Goal: Use online tool/utility: Utilize a website feature to perform a specific function

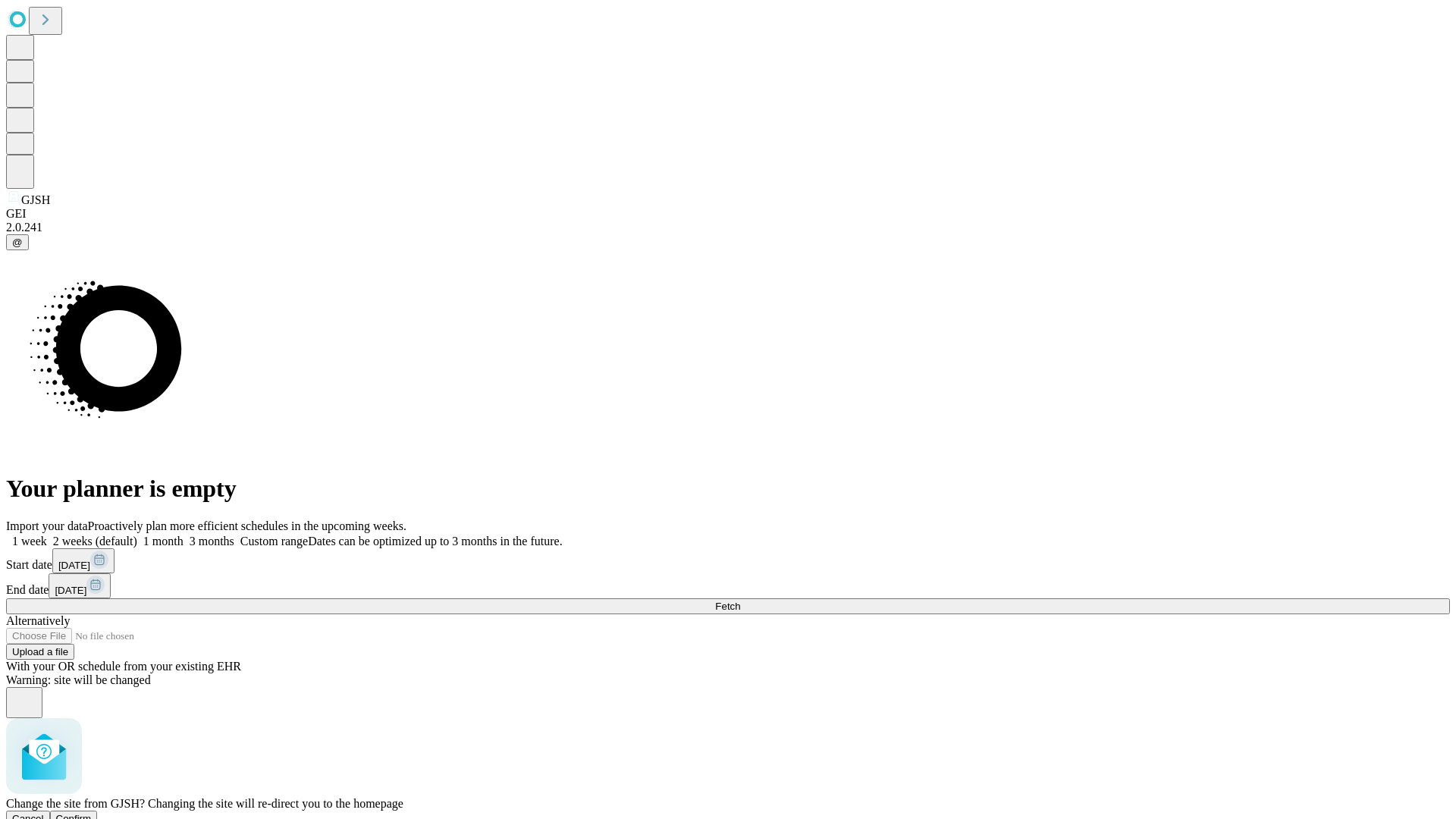
click at [92, 813] on span "Confirm" at bounding box center [74, 819] width 36 height 12
click at [183, 535] on label "1 month" at bounding box center [160, 540] width 46 height 13
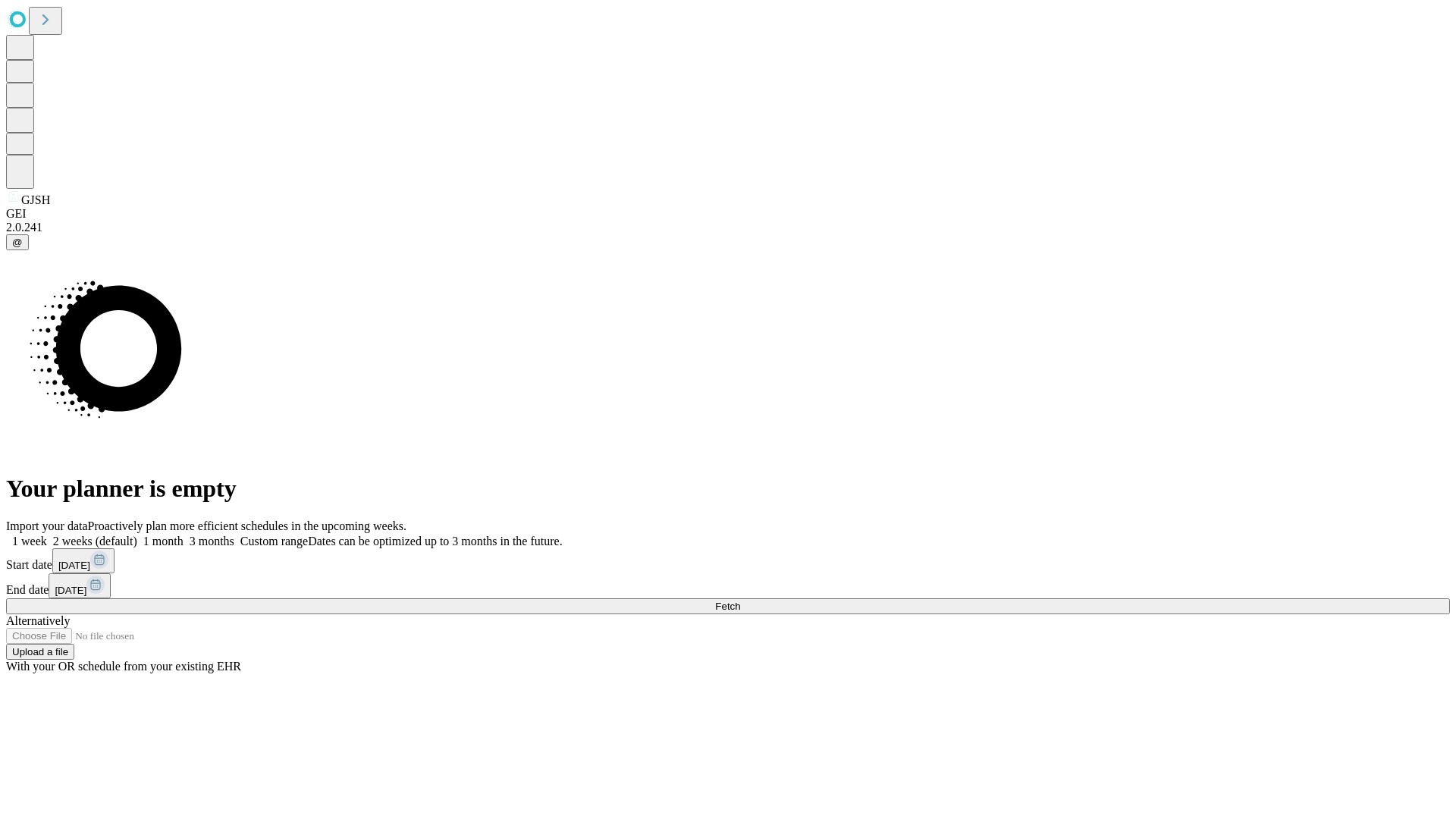
click at [740, 601] on span "Fetch" at bounding box center [728, 607] width 25 height 12
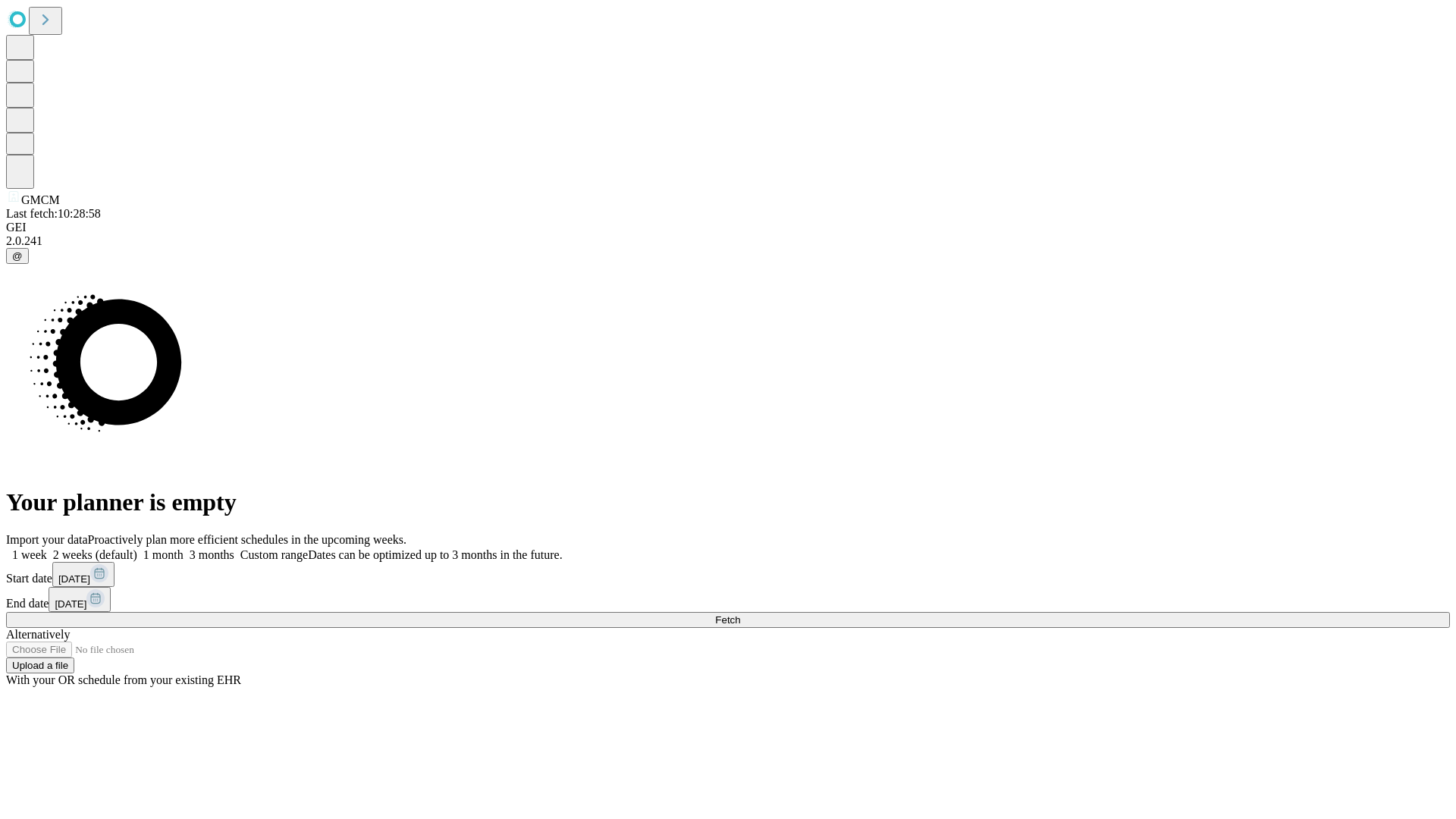
click at [183, 549] on label "1 month" at bounding box center [160, 555] width 46 height 13
click at [740, 614] on span "Fetch" at bounding box center [728, 620] width 25 height 12
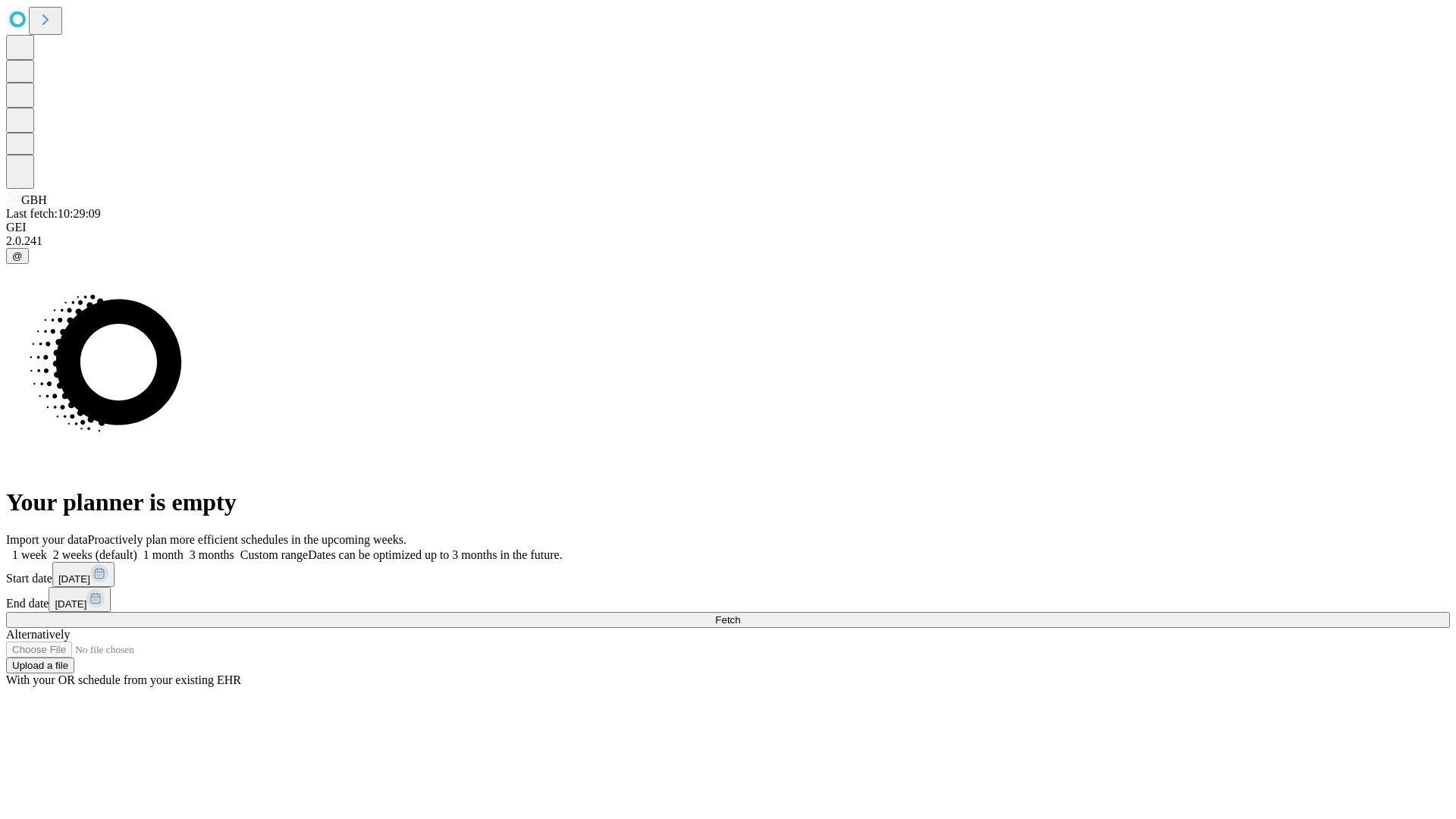
click at [183, 549] on label "1 month" at bounding box center [160, 555] width 46 height 13
click at [740, 614] on span "Fetch" at bounding box center [728, 620] width 25 height 12
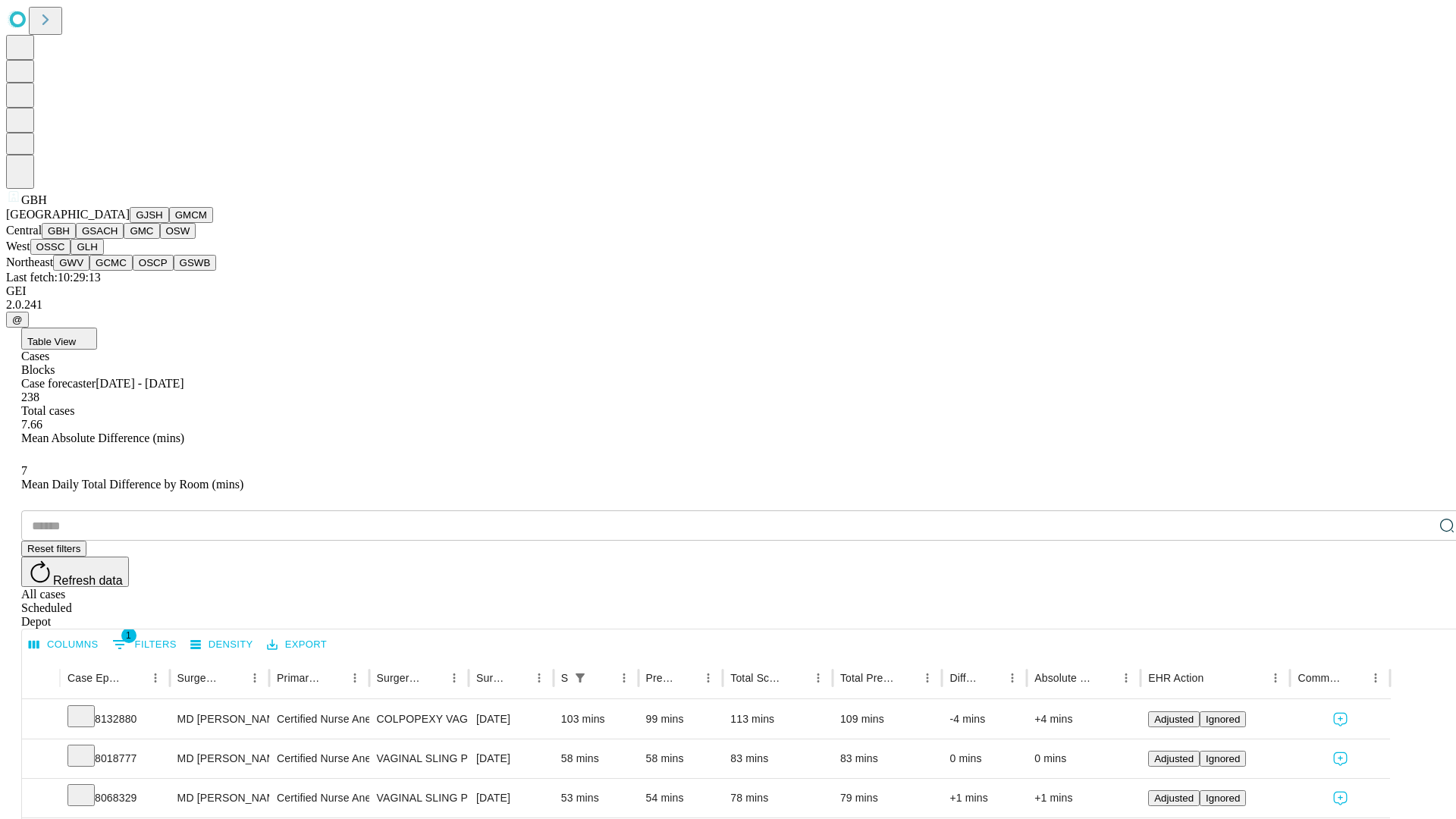
click at [118, 239] on button "GSACH" at bounding box center [100, 231] width 48 height 16
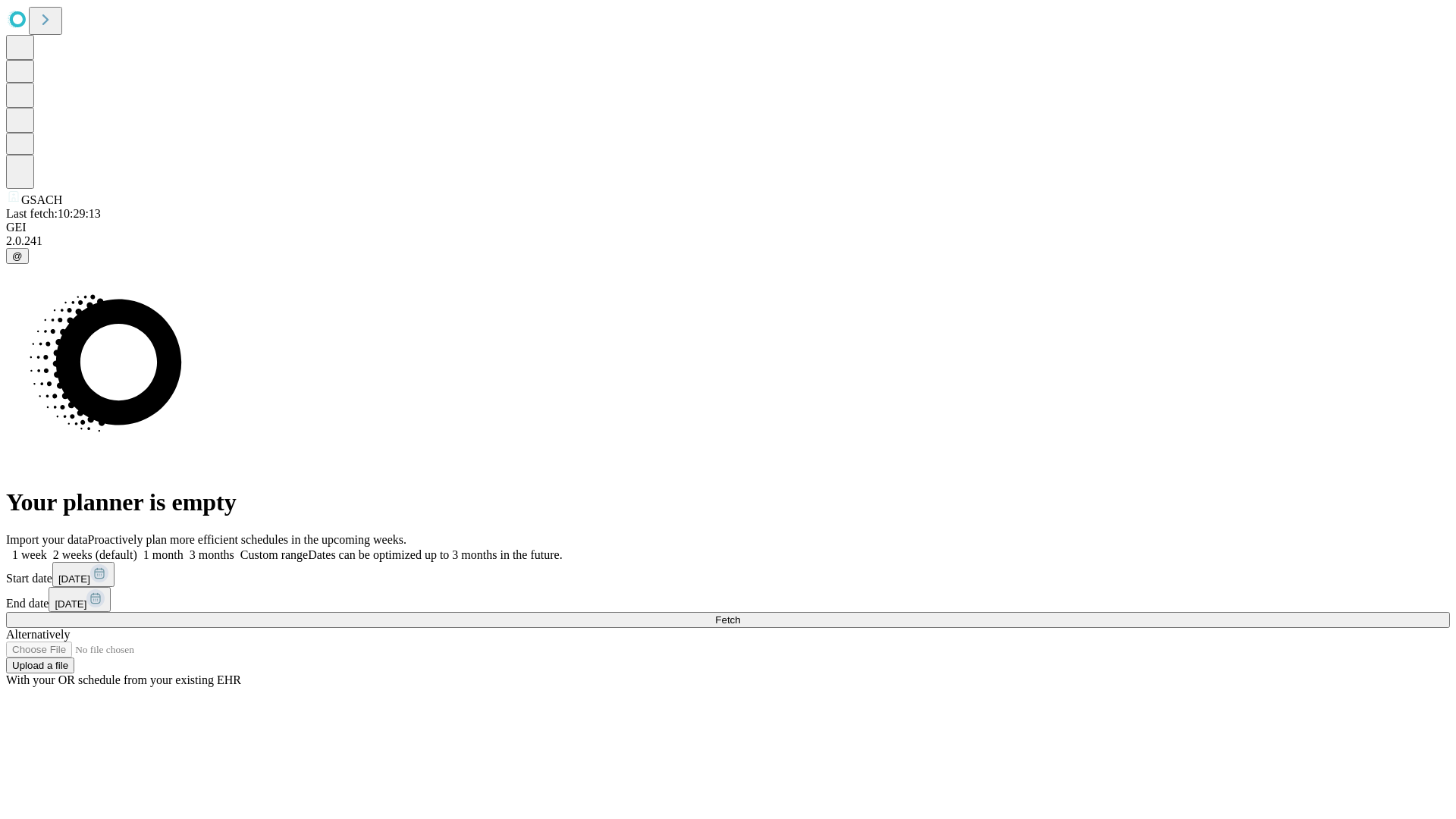
click at [183, 549] on label "1 month" at bounding box center [160, 555] width 46 height 13
click at [740, 614] on span "Fetch" at bounding box center [728, 620] width 25 height 12
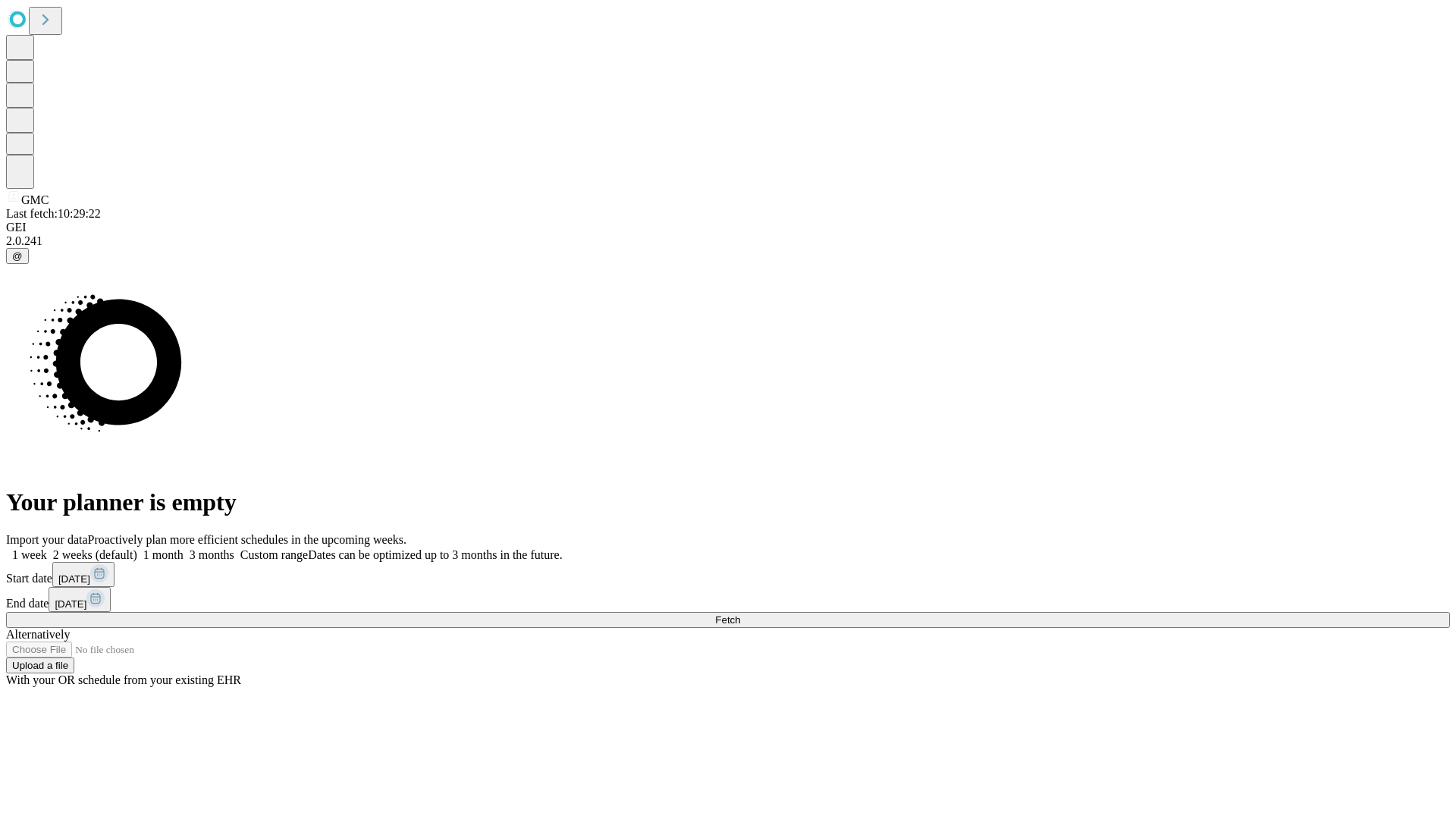
click at [740, 614] on span "Fetch" at bounding box center [728, 620] width 25 height 12
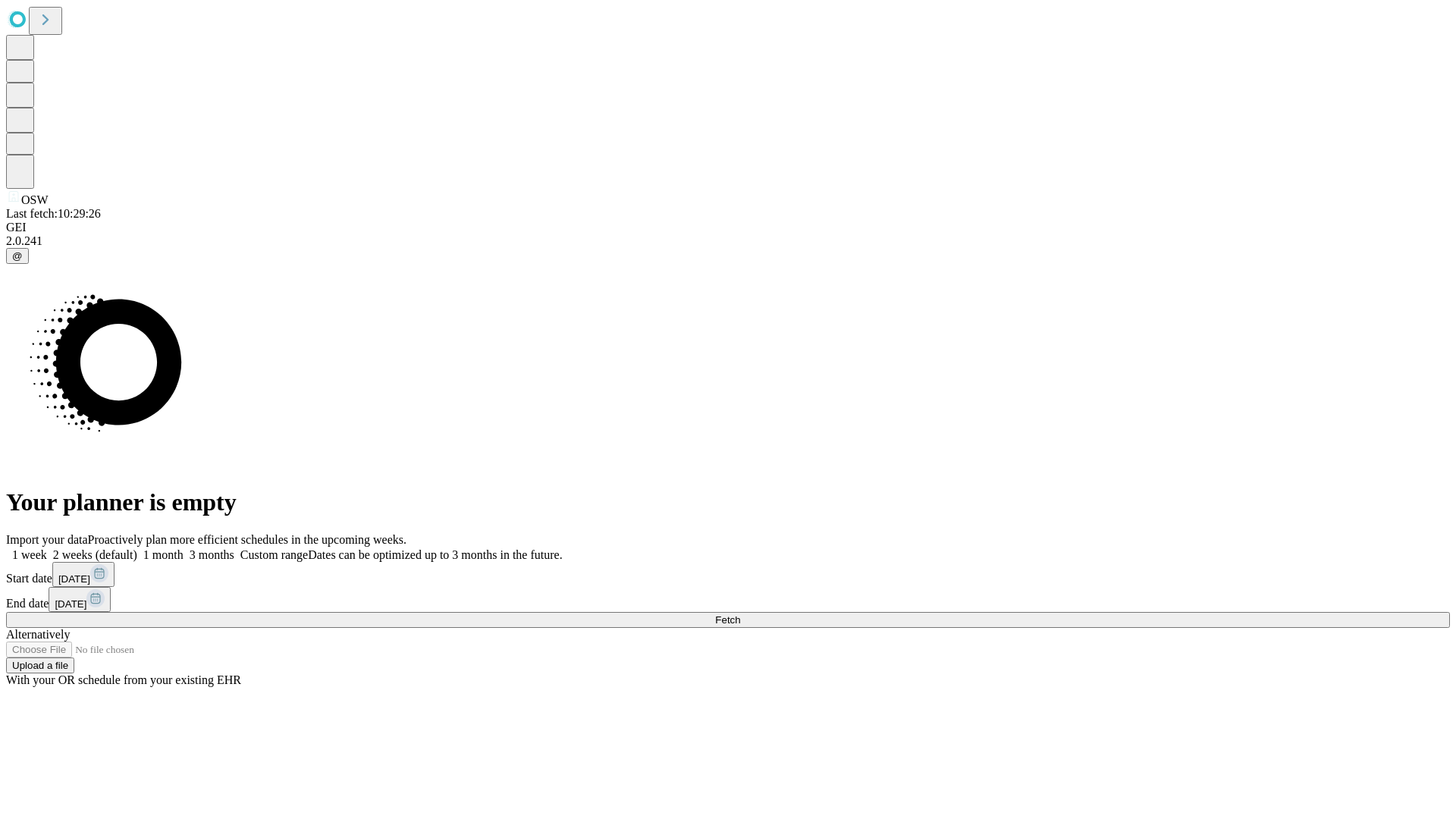
click at [740, 614] on span "Fetch" at bounding box center [728, 620] width 25 height 12
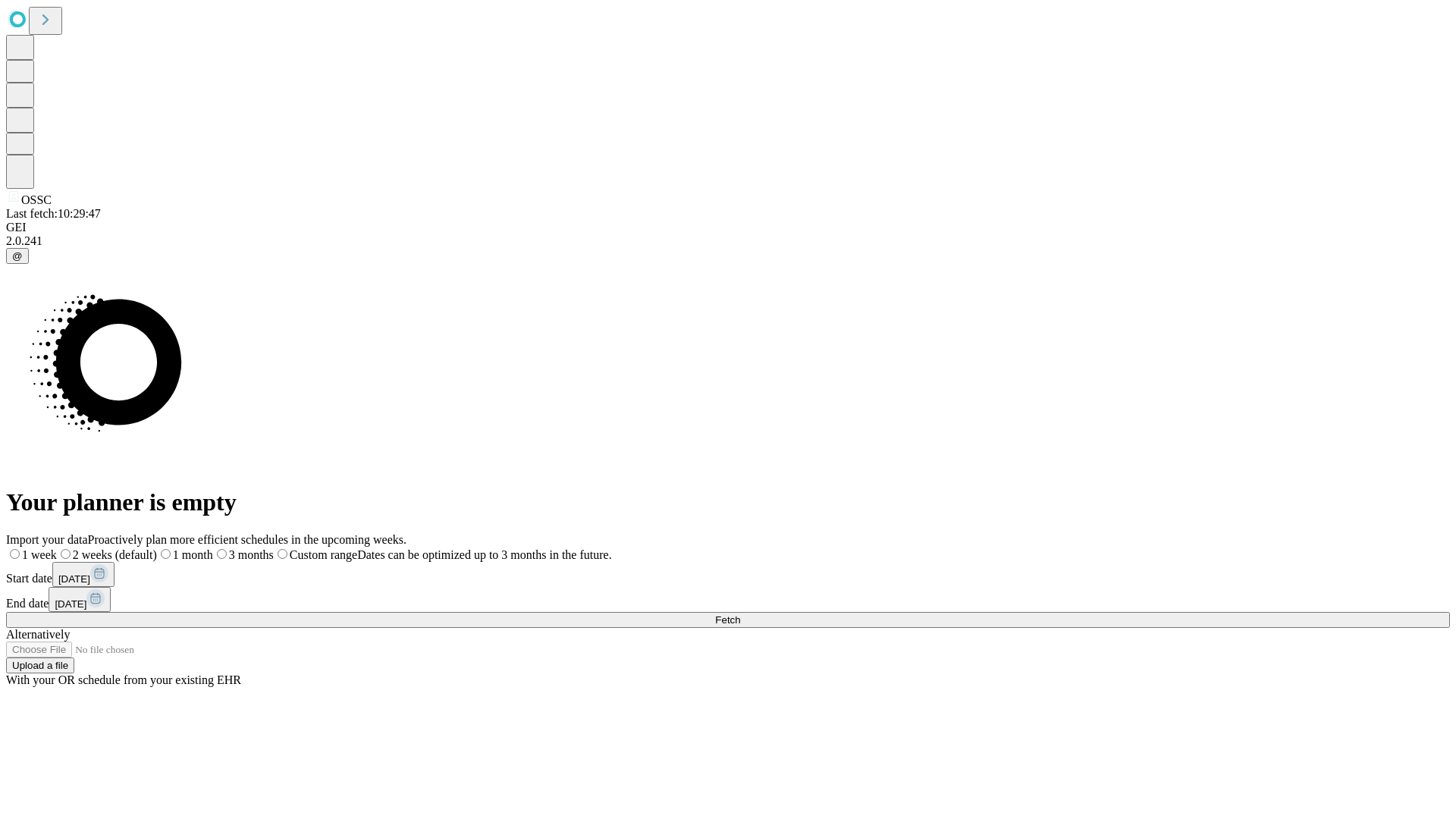
click at [213, 549] on label "1 month" at bounding box center [185, 555] width 56 height 13
click at [740, 614] on span "Fetch" at bounding box center [728, 620] width 25 height 12
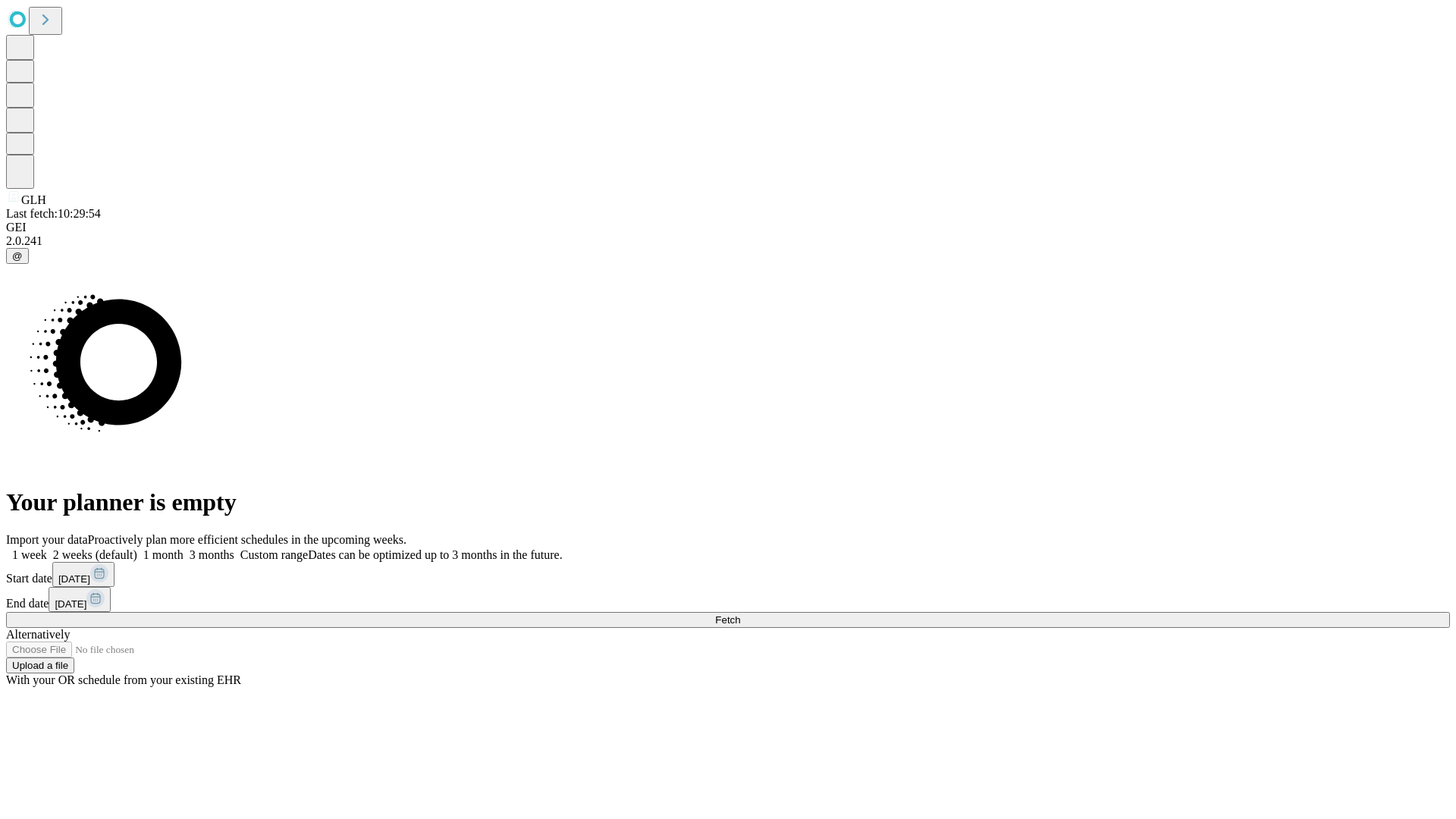
click at [740, 614] on span "Fetch" at bounding box center [728, 620] width 25 height 12
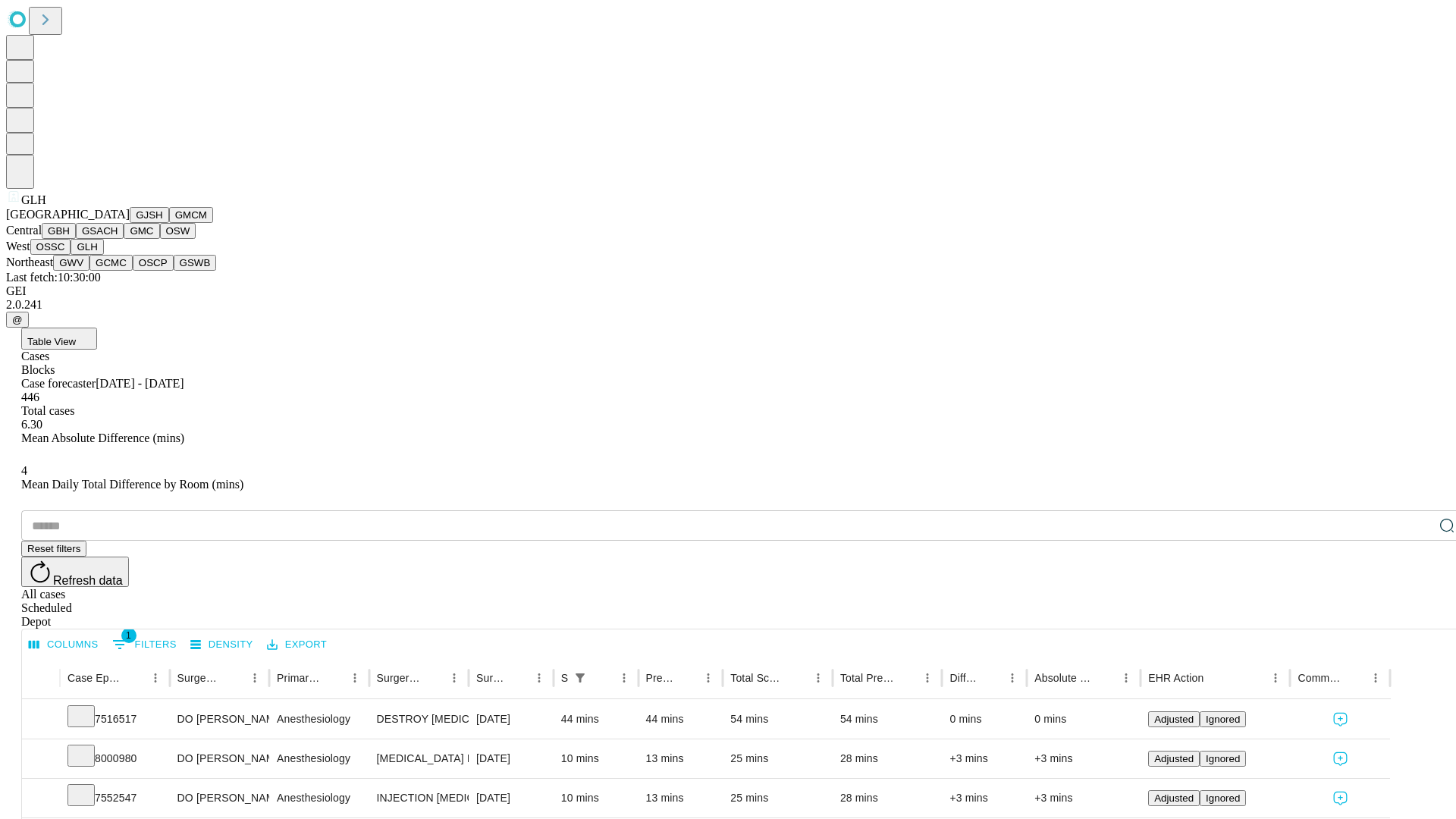
click at [89, 271] on button "GWV" at bounding box center [71, 263] width 37 height 16
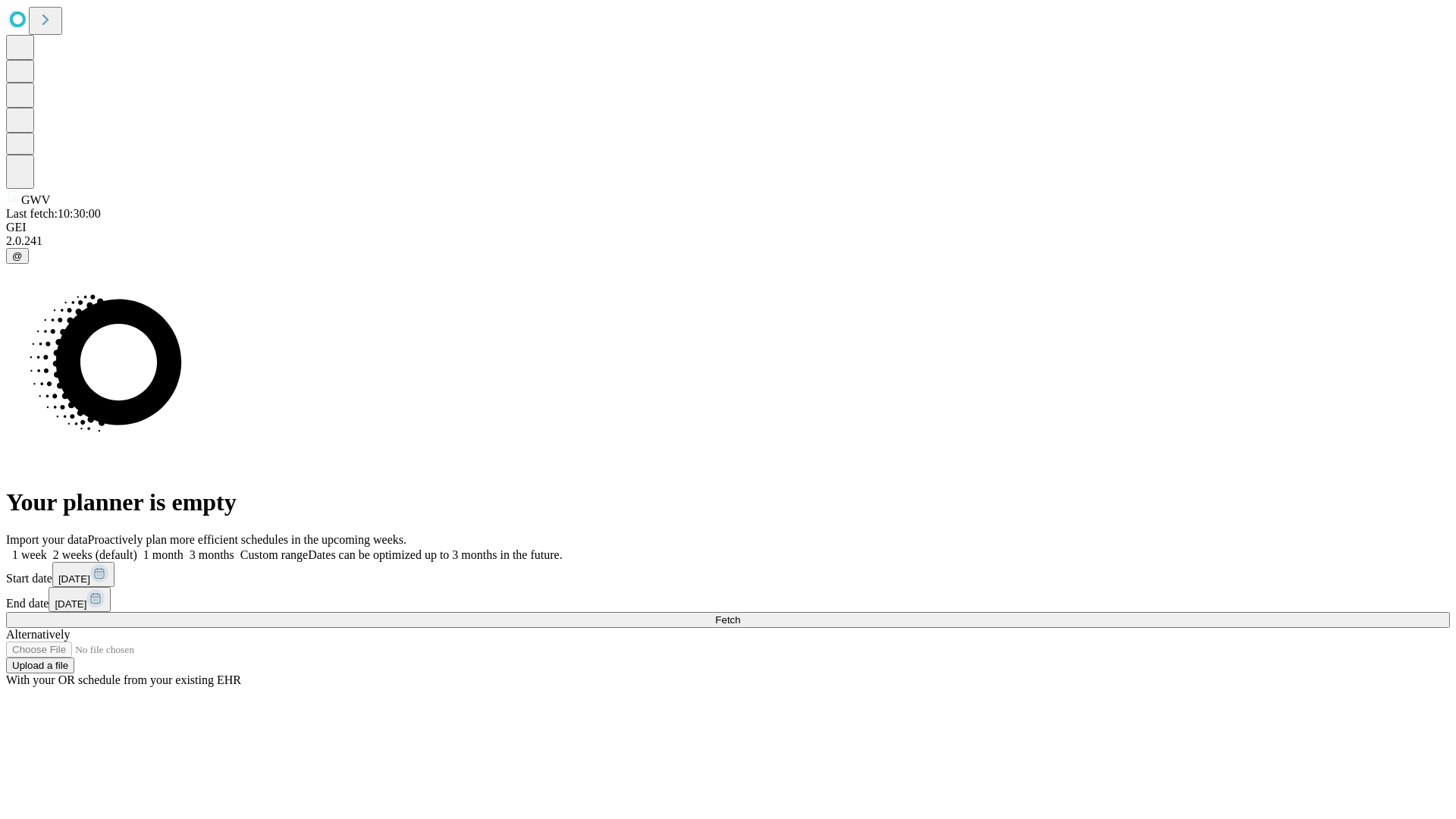
click at [183, 549] on label "1 month" at bounding box center [160, 555] width 46 height 13
click at [740, 614] on span "Fetch" at bounding box center [728, 620] width 25 height 12
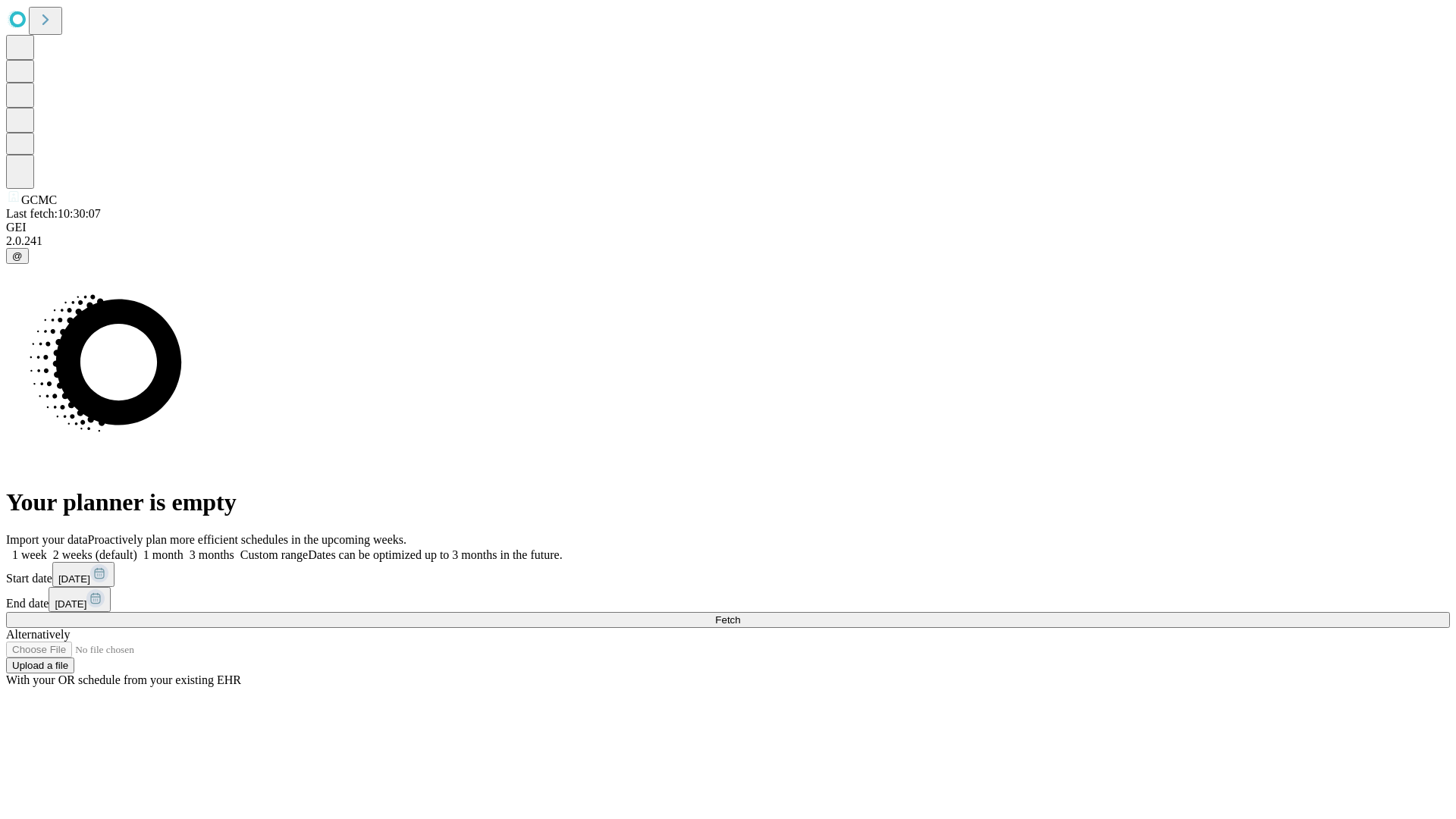
click at [183, 549] on label "1 month" at bounding box center [160, 555] width 46 height 13
click at [740, 614] on span "Fetch" at bounding box center [728, 620] width 25 height 12
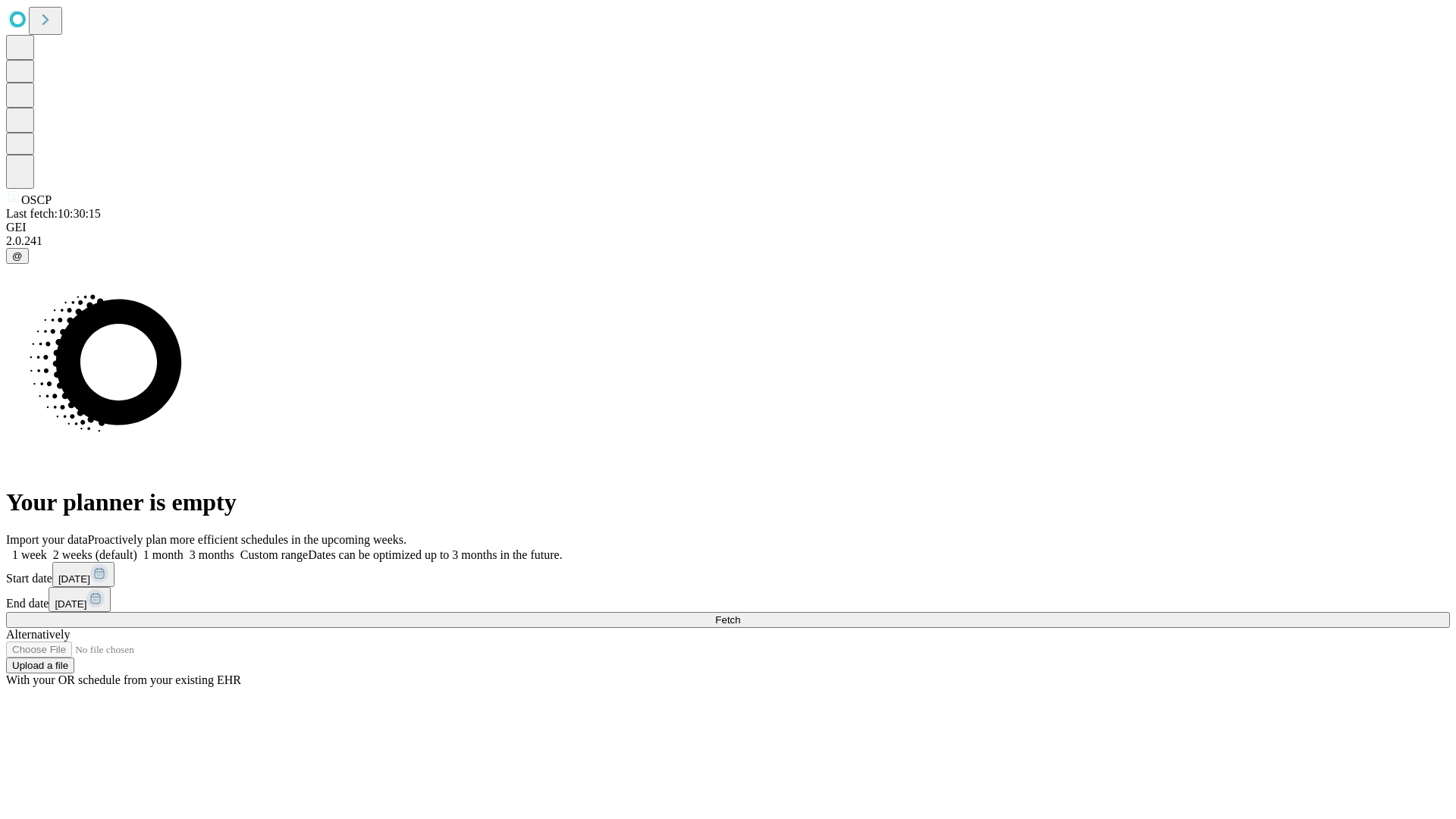
click at [740, 614] on span "Fetch" at bounding box center [728, 620] width 25 height 12
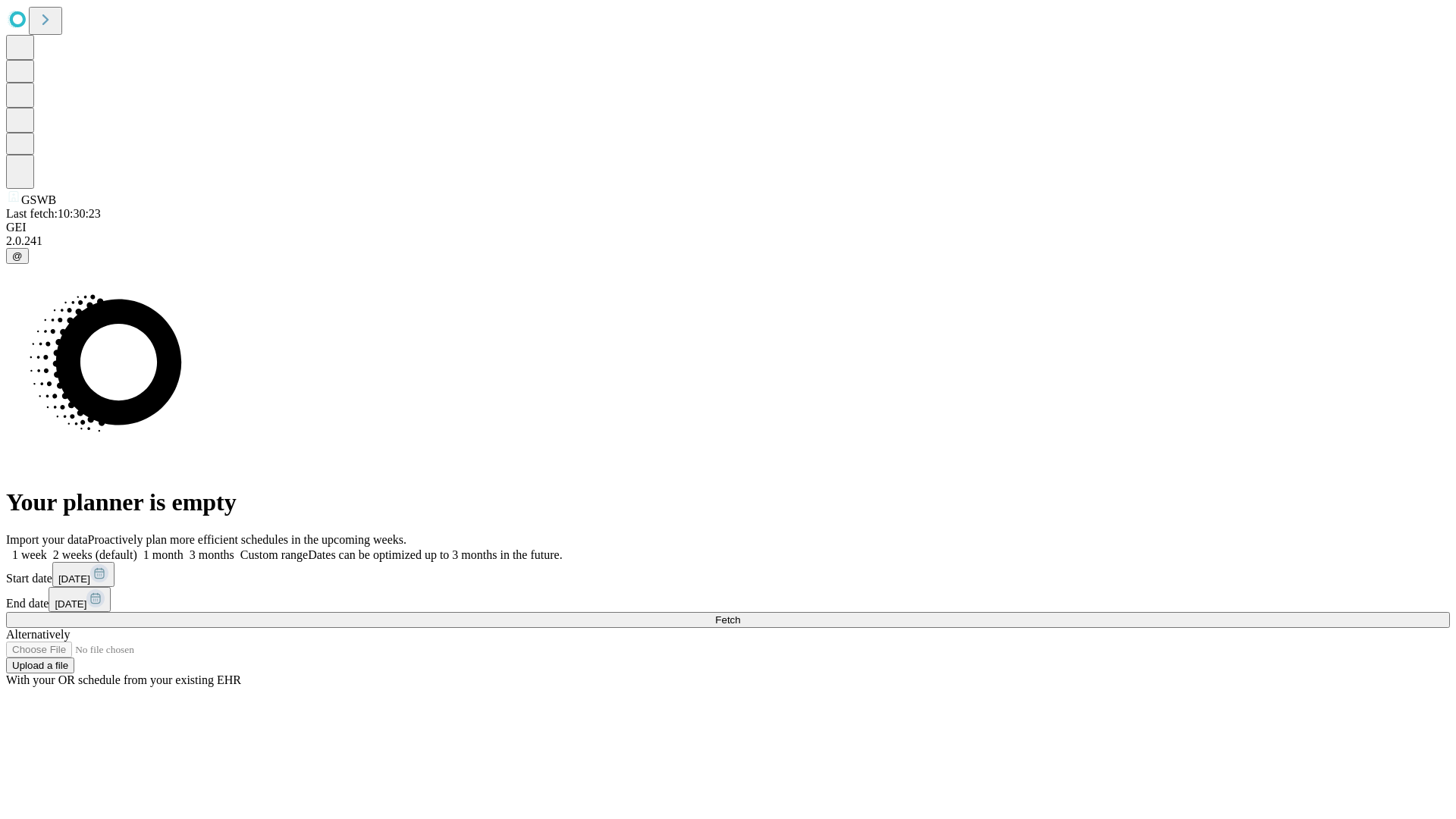
click at [183, 549] on label "1 month" at bounding box center [160, 555] width 46 height 13
click at [740, 614] on span "Fetch" at bounding box center [728, 620] width 25 height 12
